Goal: Task Accomplishment & Management: Manage account settings

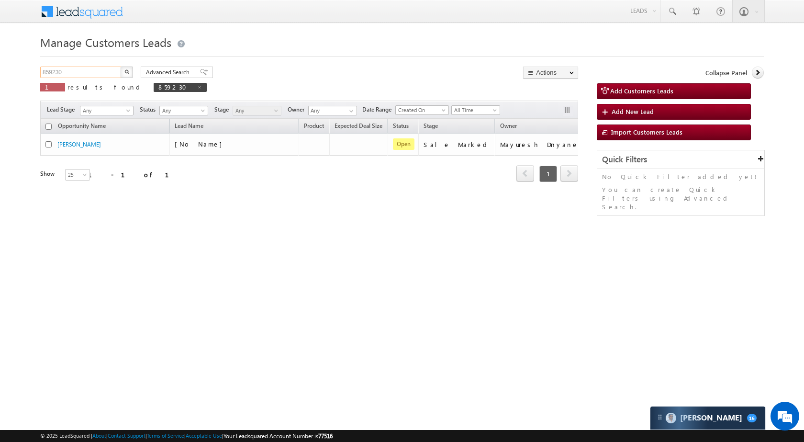
click at [77, 75] on input "859230" at bounding box center [81, 72] width 82 height 11
click at [125, 73] on img "button" at bounding box center [126, 71] width 5 height 5
click at [74, 69] on input "859230" at bounding box center [81, 72] width 82 height 11
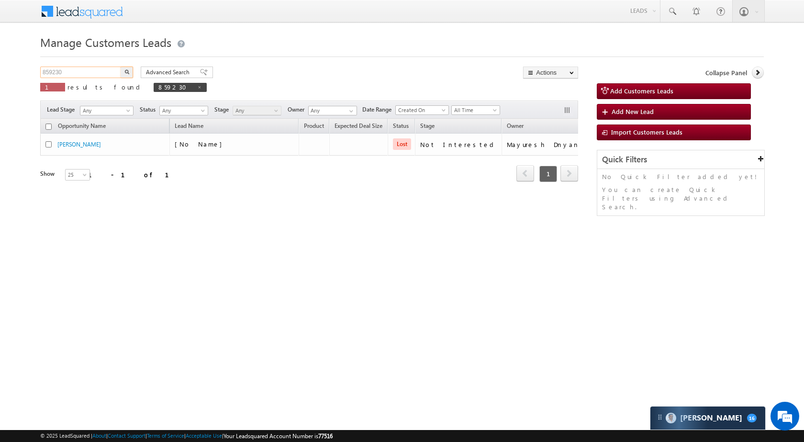
paste input "46996"
type input "846996"
click at [124, 75] on button "button" at bounding box center [127, 72] width 12 height 11
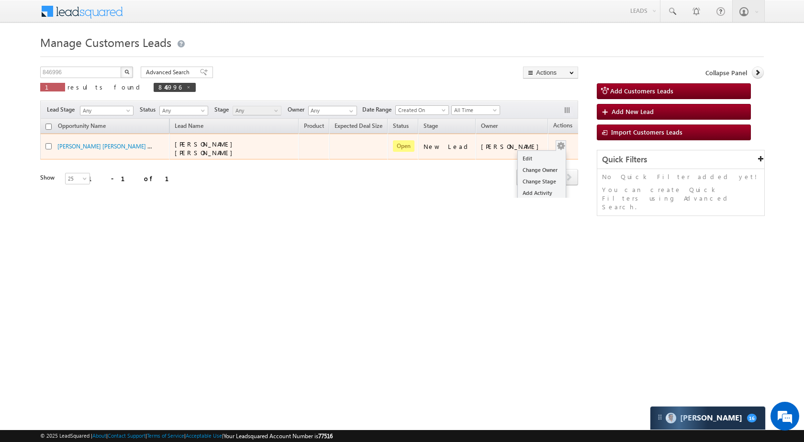
click at [556, 144] on button "button" at bounding box center [561, 146] width 10 height 10
click at [528, 156] on link "Edit" at bounding box center [542, 158] width 48 height 11
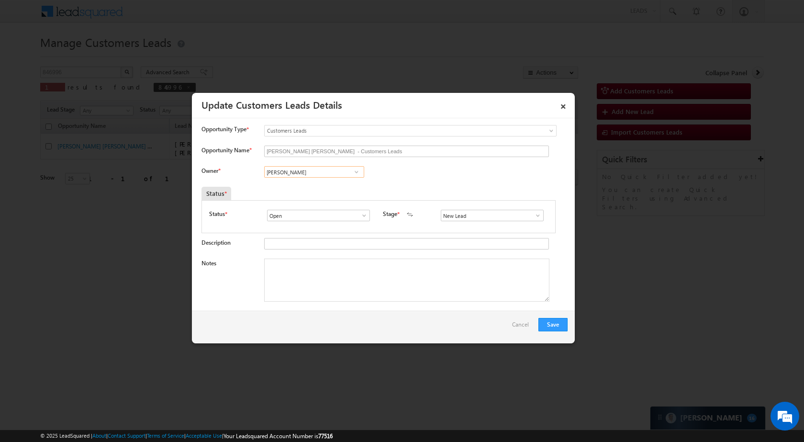
click at [315, 175] on input "[PERSON_NAME]" at bounding box center [314, 171] width 100 height 11
paste input "[PERSON_NAME]"
click at [316, 184] on link "[PERSON_NAME] [EMAIL_ADDRESS][DOMAIN_NAME]" at bounding box center [314, 187] width 100 height 18
type input "[PERSON_NAME]"
click at [535, 214] on span at bounding box center [538, 216] width 10 height 8
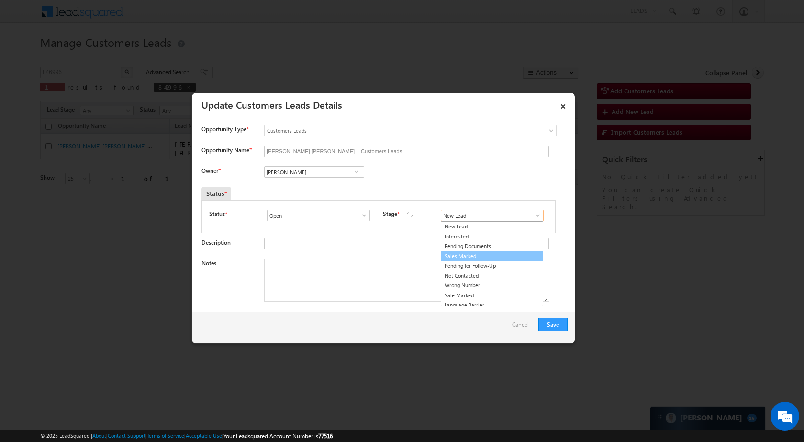
click at [492, 255] on link "Sales Marked" at bounding box center [492, 256] width 102 height 11
type input "Sales Marked"
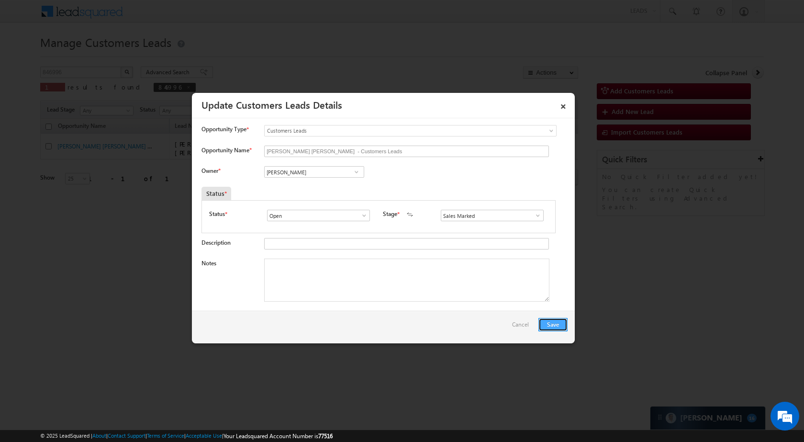
click at [551, 324] on button "Save" at bounding box center [553, 324] width 29 height 13
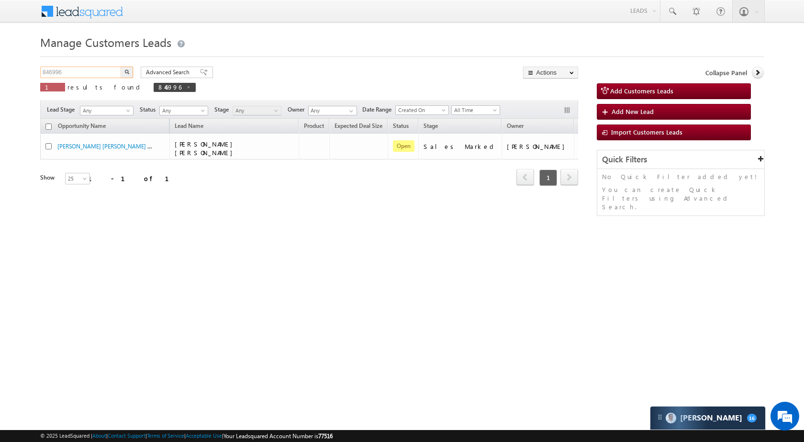
click at [75, 73] on input "846996" at bounding box center [81, 72] width 82 height 11
paste input "28232"
click at [124, 71] on button "button" at bounding box center [127, 72] width 12 height 11
click at [99, 75] on input "828232" at bounding box center [81, 72] width 82 height 11
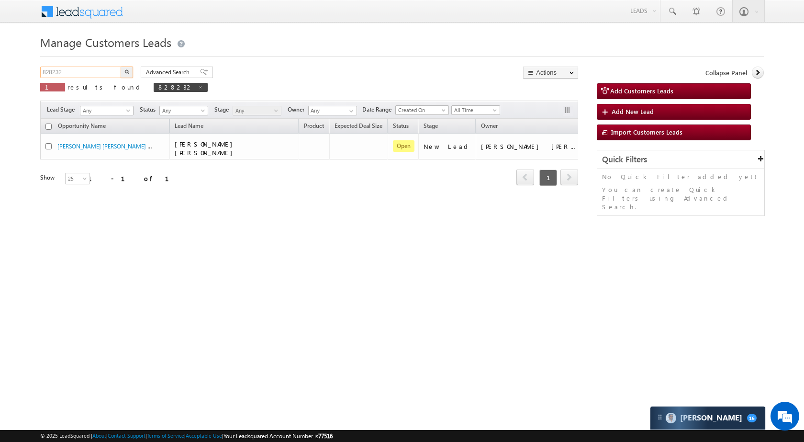
click at [99, 75] on input "828232" at bounding box center [81, 72] width 82 height 11
paste input "59206"
type input "859206"
click at [127, 71] on img "button" at bounding box center [126, 71] width 5 height 5
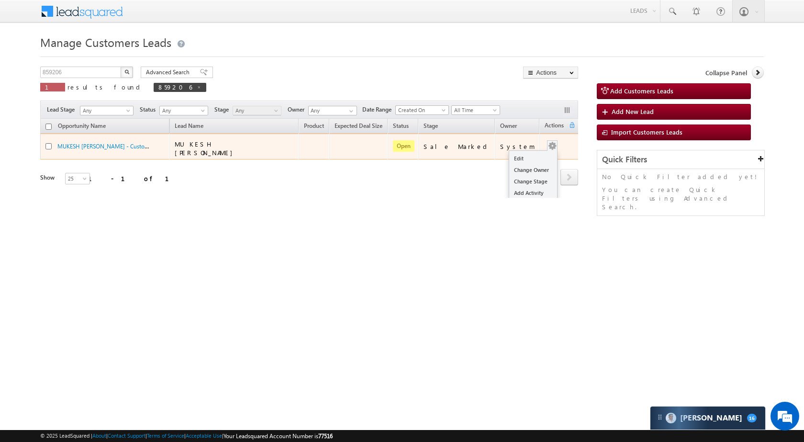
click at [550, 140] on div "Edit Change Owner Change Stage Add Activity Add Task Delete" at bounding box center [552, 146] width 15 height 12
click at [524, 153] on link "Edit" at bounding box center [533, 158] width 48 height 11
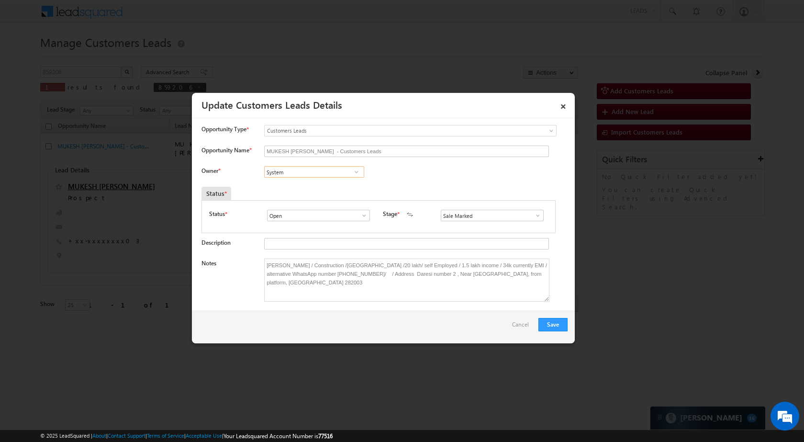
click at [328, 169] on input "System" at bounding box center [314, 171] width 100 height 11
paste input "[PERSON_NAME]"
click at [325, 180] on link "Sani Tomar sani.tomar@sgrlimited.in" at bounding box center [314, 187] width 100 height 18
type input "Sani Tomar"
click at [559, 325] on button "Save" at bounding box center [553, 324] width 29 height 13
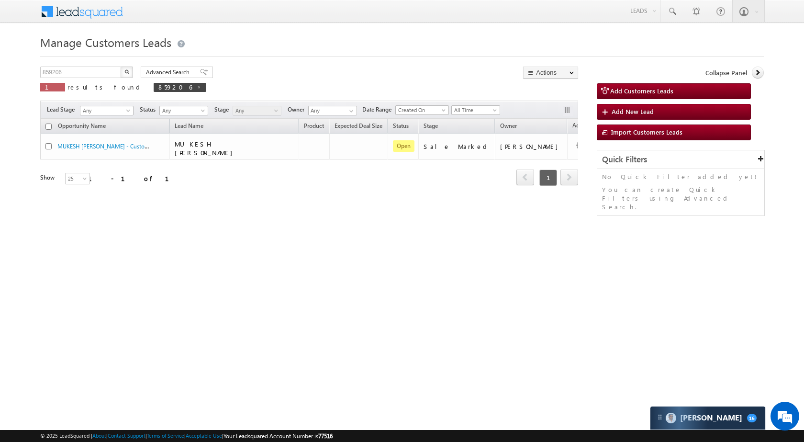
click at [85, 79] on div "859206 X 1 results found 859206" at bounding box center [123, 80] width 166 height 27
drag, startPoint x: 85, startPoint y: 79, endPoint x: 85, endPoint y: 71, distance: 7.7
click at [85, 79] on div "859206 X 1 results found 859206" at bounding box center [123, 80] width 166 height 27
click at [85, 70] on input "859206" at bounding box center [81, 72] width 82 height 11
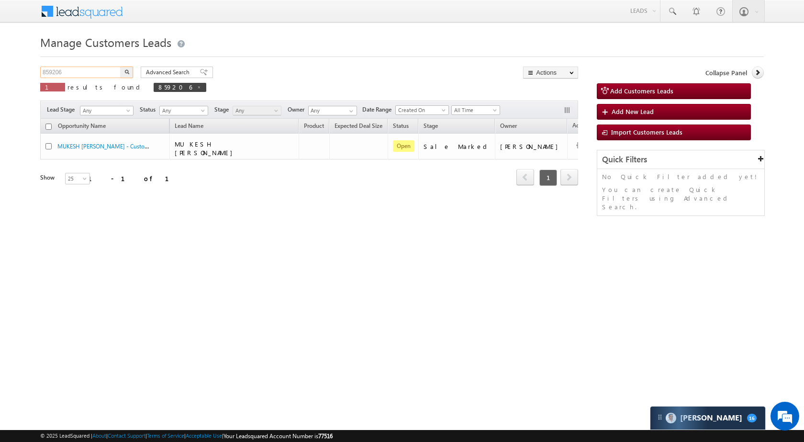
click at [85, 70] on input "859206" at bounding box center [81, 72] width 82 height 11
paste input "46962"
click at [128, 73] on img "button" at bounding box center [126, 71] width 5 height 5
click at [86, 68] on input "846962" at bounding box center [81, 72] width 82 height 11
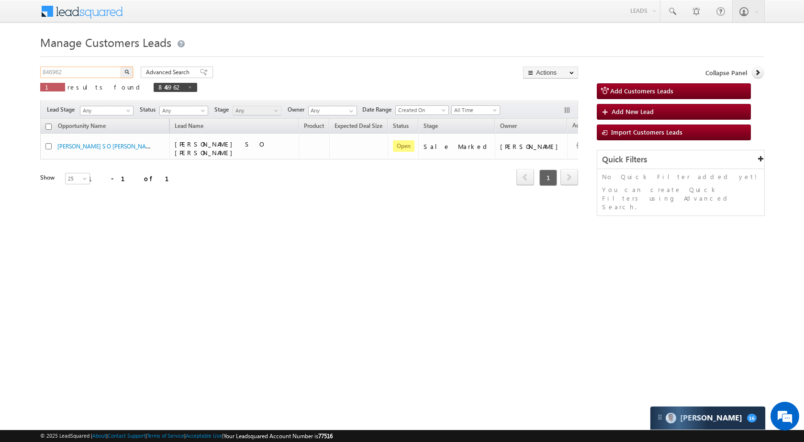
paste input "62291"
click at [131, 70] on button "button" at bounding box center [127, 72] width 12 height 11
click at [111, 74] on input "862291" at bounding box center [81, 72] width 82 height 11
paste input "59237"
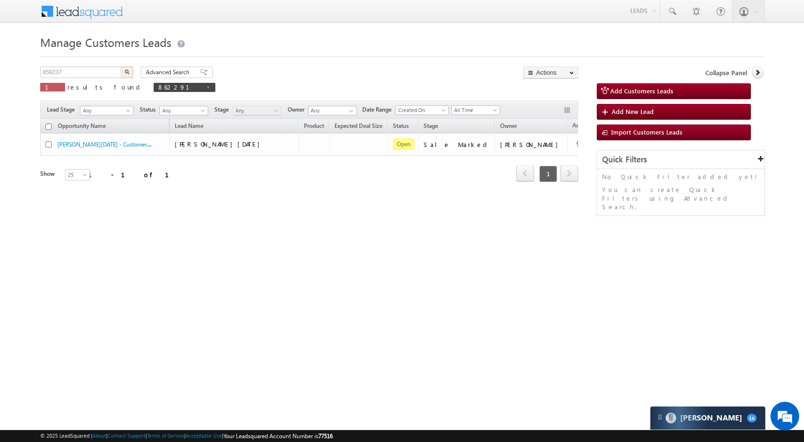
click at [131, 70] on button "button" at bounding box center [127, 72] width 12 height 11
click at [85, 71] on input "859237" at bounding box center [81, 72] width 82 height 11
paste input "67236"
type input "867236"
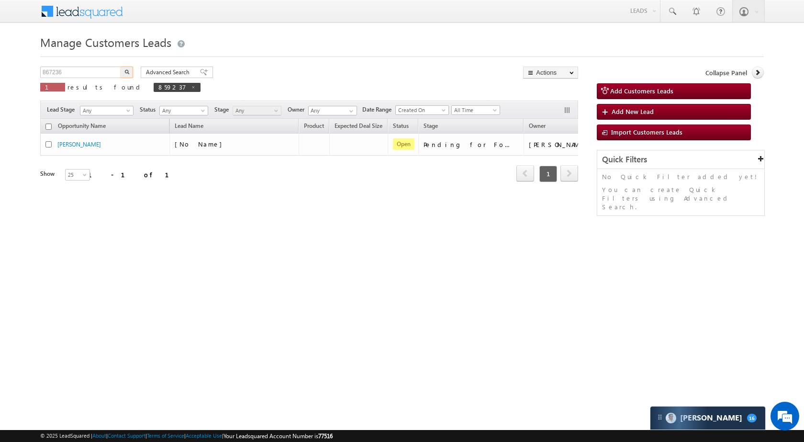
click at [129, 71] on button "button" at bounding box center [127, 72] width 12 height 11
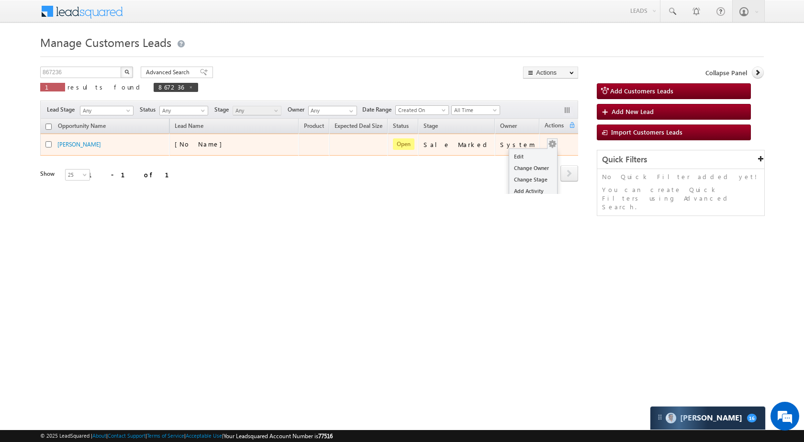
click at [555, 142] on td "Edit Change Owner Change Stage Add Activity Add Task Delete" at bounding box center [560, 145] width 40 height 22
click at [521, 155] on link "Edit" at bounding box center [533, 156] width 48 height 11
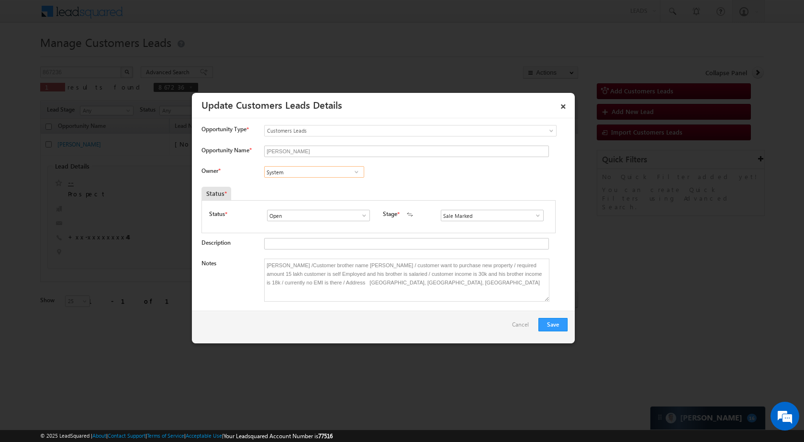
click at [305, 173] on input "System" at bounding box center [314, 171] width 100 height 11
paste input "ani Tomar"
click at [326, 188] on span "sani.tomar@sgrlimited.in" at bounding box center [311, 190] width 86 height 7
type input "Sani Tomar"
click at [558, 322] on button "Save" at bounding box center [553, 324] width 29 height 13
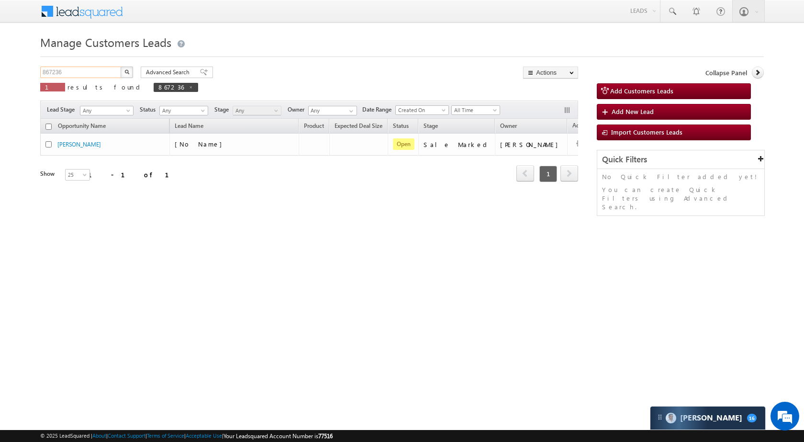
click at [96, 74] on input "867236" at bounding box center [81, 72] width 82 height 11
paste input "3070"
click at [124, 75] on button "button" at bounding box center [127, 72] width 12 height 11
click at [106, 70] on input "830706" at bounding box center [81, 72] width 82 height 11
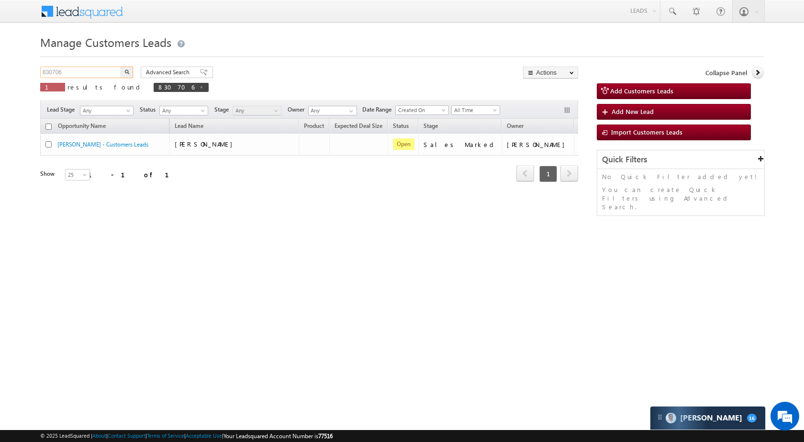
click at [105, 70] on input "830706" at bounding box center [81, 72] width 82 height 11
paste input "37"
click at [127, 69] on button "button" at bounding box center [127, 72] width 12 height 11
click at [96, 72] on input "830737" at bounding box center [81, 72] width 82 height 11
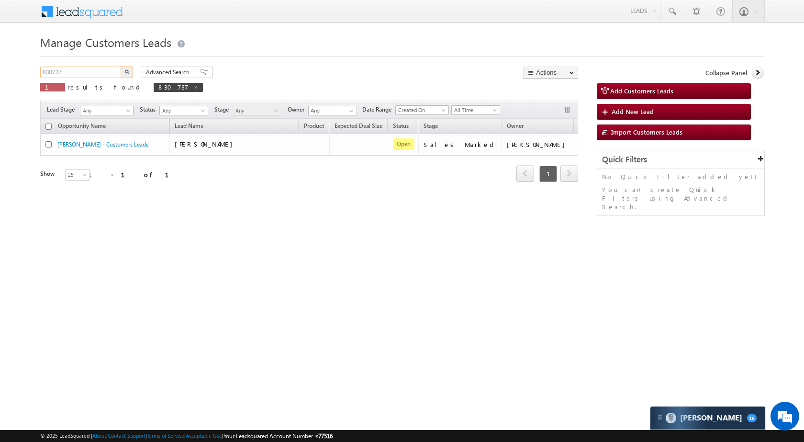
paste input "68338"
click at [128, 70] on img "button" at bounding box center [126, 71] width 5 height 5
click at [81, 76] on input "868338" at bounding box center [81, 72] width 82 height 11
paste input "2652"
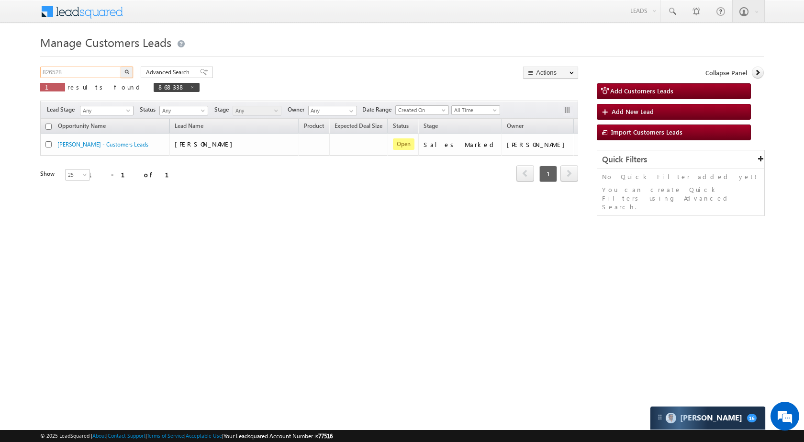
type input "826528"
click at [127, 70] on img "button" at bounding box center [126, 71] width 5 height 5
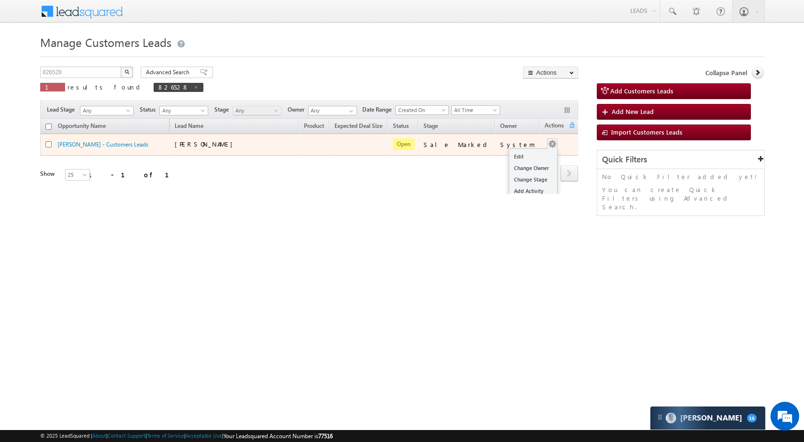
click at [555, 139] on td "Edit Change Owner Change Stage Add Activity Add Task Delete" at bounding box center [560, 145] width 40 height 22
click at [522, 156] on link "Edit" at bounding box center [533, 156] width 48 height 11
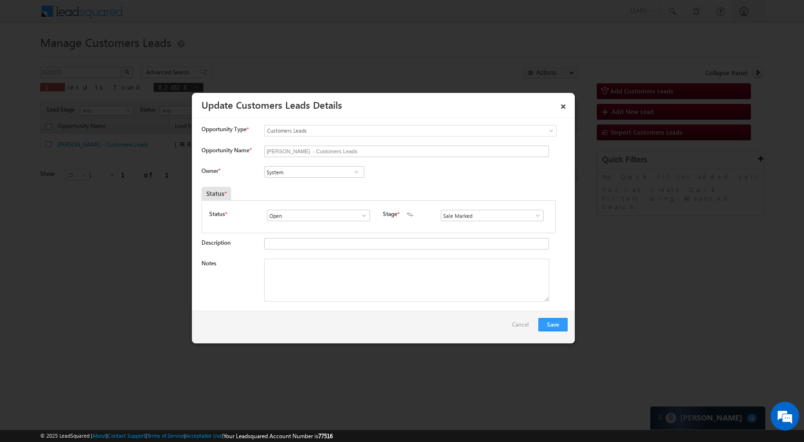
drag, startPoint x: 294, startPoint y: 165, endPoint x: 293, endPoint y: 173, distance: 8.2
click at [293, 173] on input "System" at bounding box center [314, 171] width 100 height 11
paste input "Rahul Kumar"
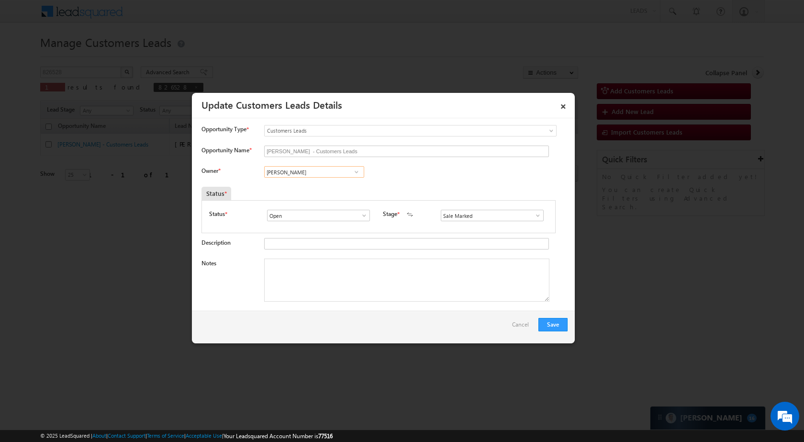
click at [313, 176] on input "Rahul Kumar" at bounding box center [314, 171] width 100 height 11
drag, startPoint x: 313, startPoint y: 176, endPoint x: 300, endPoint y: 176, distance: 13.4
click at [352, 173] on span at bounding box center [357, 172] width 10 height 8
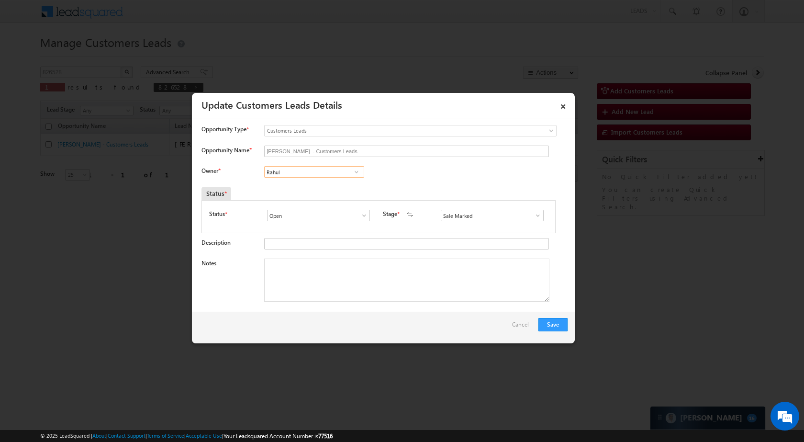
click at [309, 176] on input "Rahul" at bounding box center [314, 171] width 100 height 11
paste input "rahul.kumar1@sgrlimited.in"
click at [306, 185] on link "Rahul Kumar rahul.kumar1@sgrlimited.in" at bounding box center [314, 187] width 100 height 18
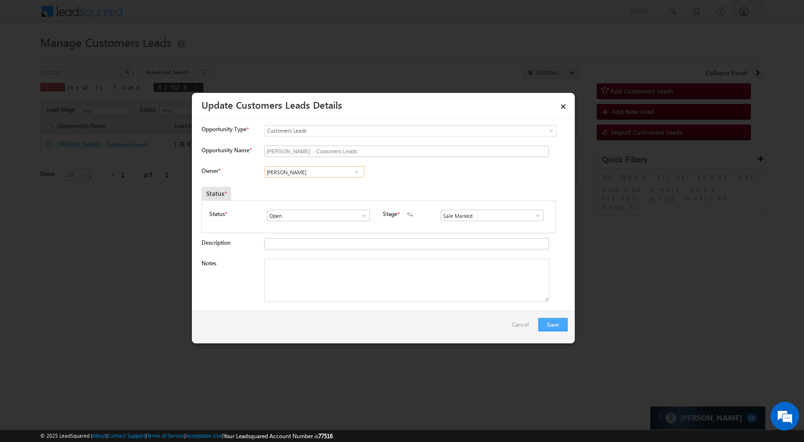
type input "Rahul Kumar"
click at [547, 325] on button "Save" at bounding box center [553, 324] width 29 height 13
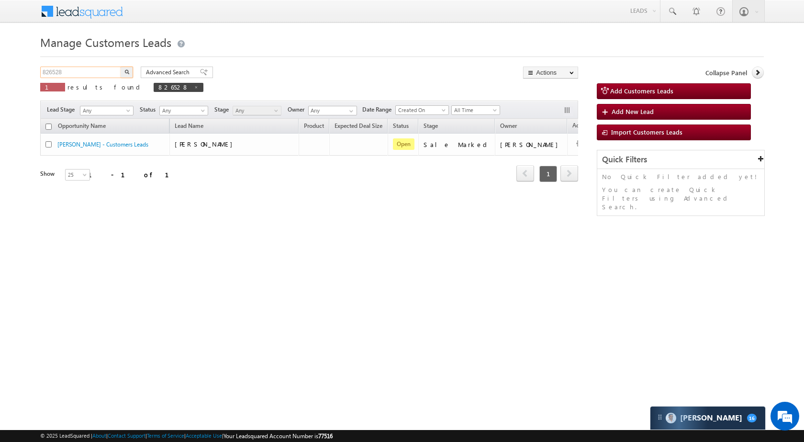
click at [97, 69] on input "826528" at bounding box center [81, 72] width 82 height 11
paste input "792730"
click at [126, 75] on button "button" at bounding box center [127, 72] width 12 height 11
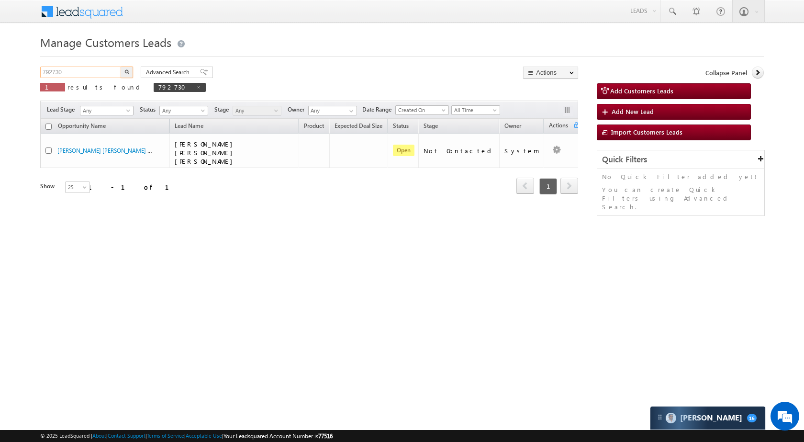
click at [75, 73] on input "792730" at bounding box center [81, 72] width 82 height 11
paste input "826541"
click at [129, 67] on button "button" at bounding box center [127, 72] width 12 height 11
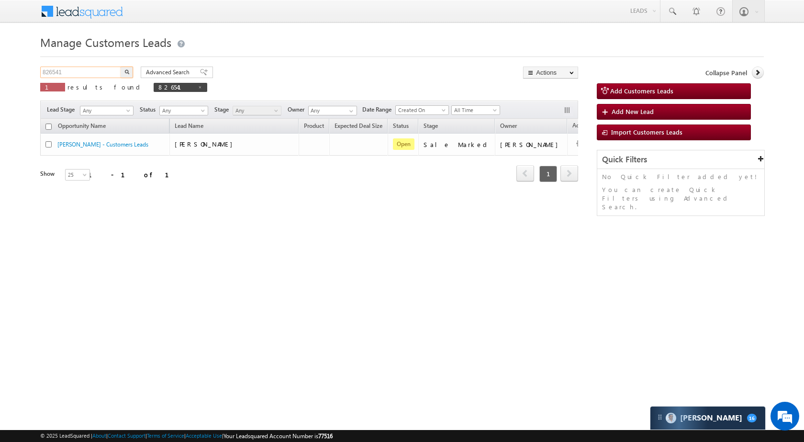
click at [64, 74] on input "826541" at bounding box center [81, 72] width 82 height 11
click at [64, 73] on input "826541" at bounding box center [81, 72] width 82 height 11
paste input "5282"
type input "825282"
click at [124, 70] on button "button" at bounding box center [127, 72] width 12 height 11
